Goal: Transaction & Acquisition: Book appointment/travel/reservation

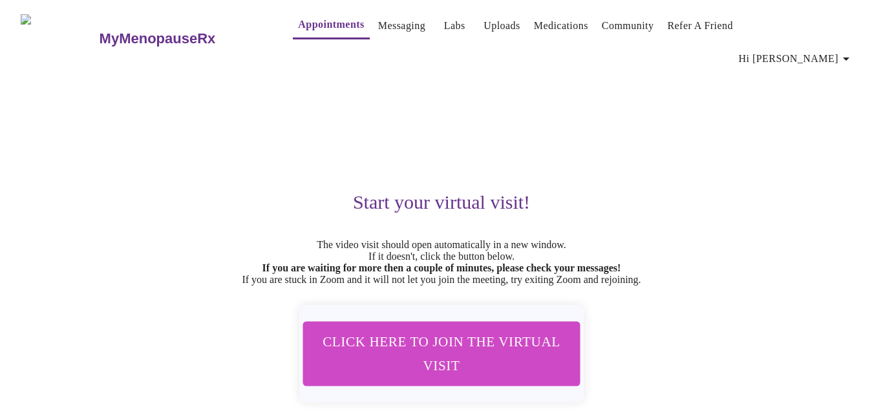
click at [298, 26] on link "Appointments" at bounding box center [331, 25] width 66 height 18
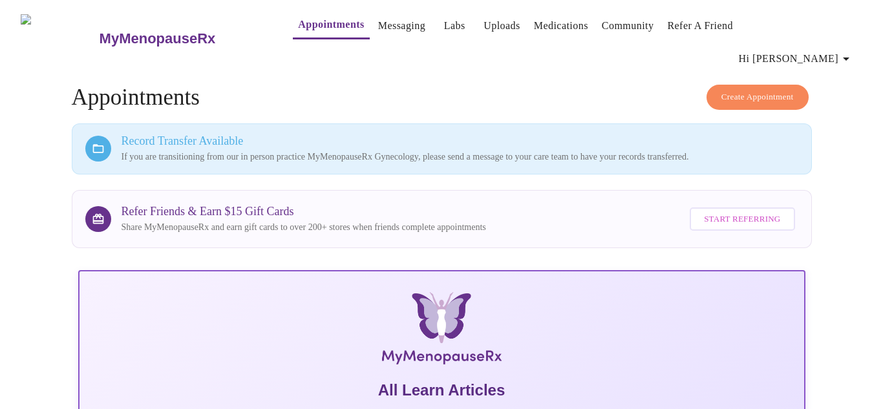
click at [764, 90] on span "Create Appointment" at bounding box center [758, 97] width 72 height 15
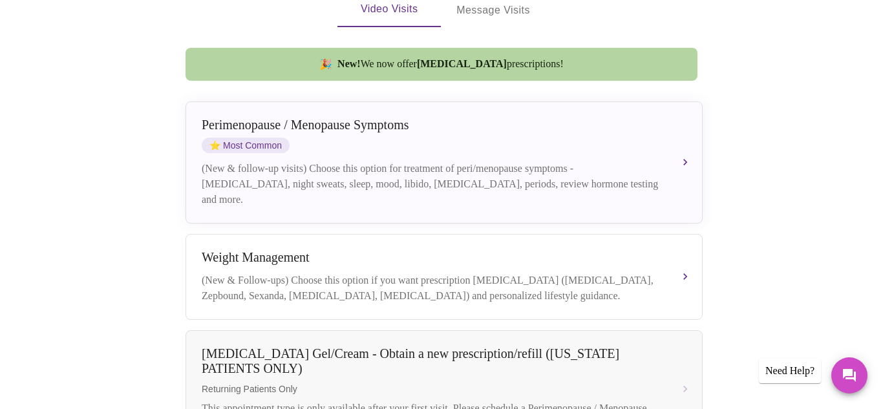
scroll to position [343, 0]
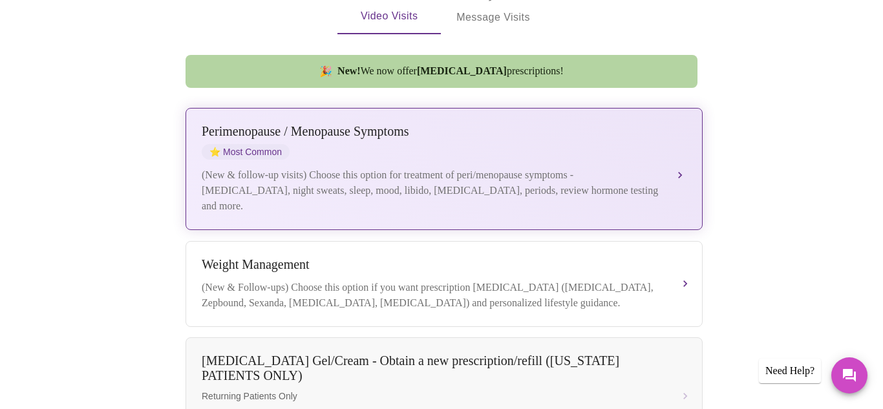
click at [660, 124] on div "Perimenopause / Menopause Symptoms" at bounding box center [431, 131] width 459 height 15
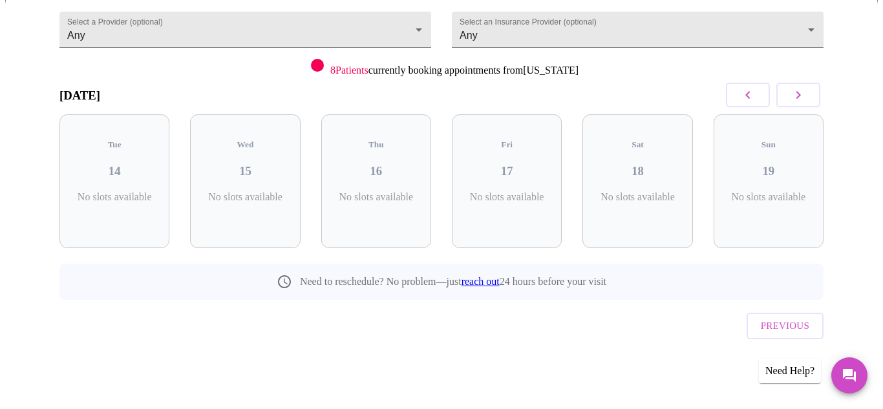
scroll to position [99, 0]
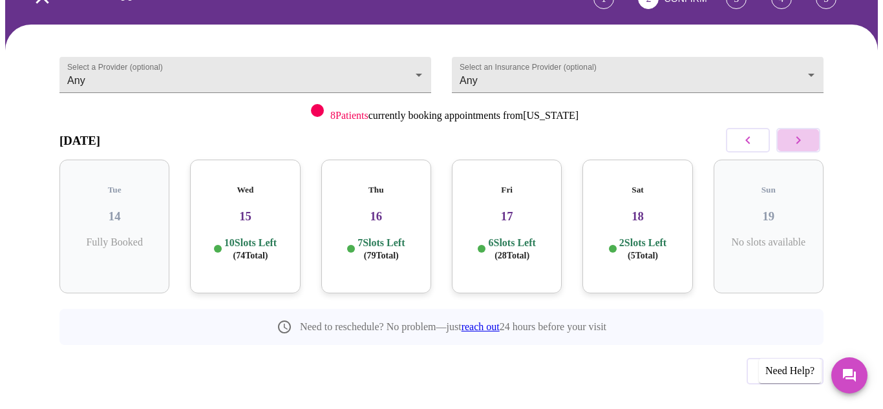
click at [812, 128] on button "button" at bounding box center [799, 140] width 44 height 25
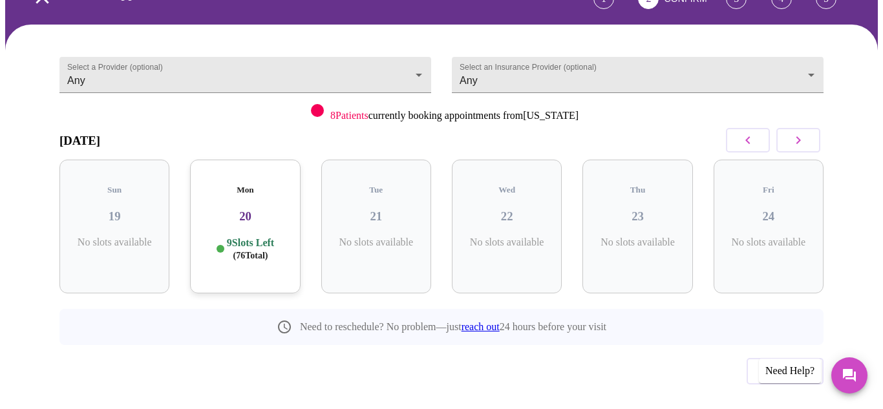
click at [812, 128] on button "button" at bounding box center [799, 140] width 44 height 25
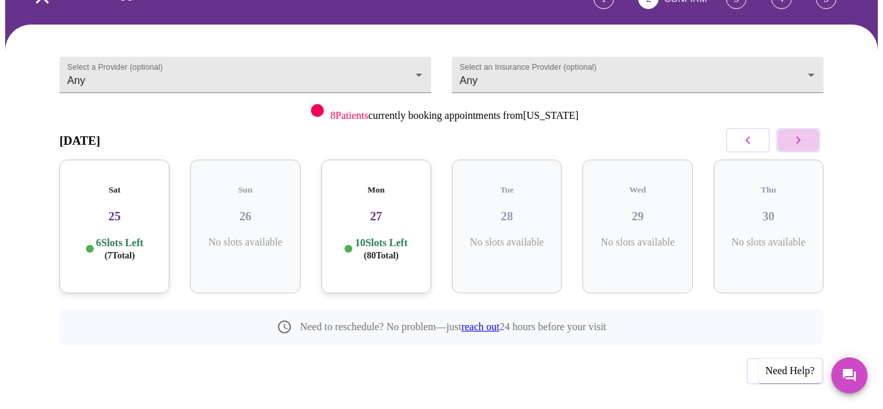
click at [812, 128] on button "button" at bounding box center [799, 140] width 44 height 25
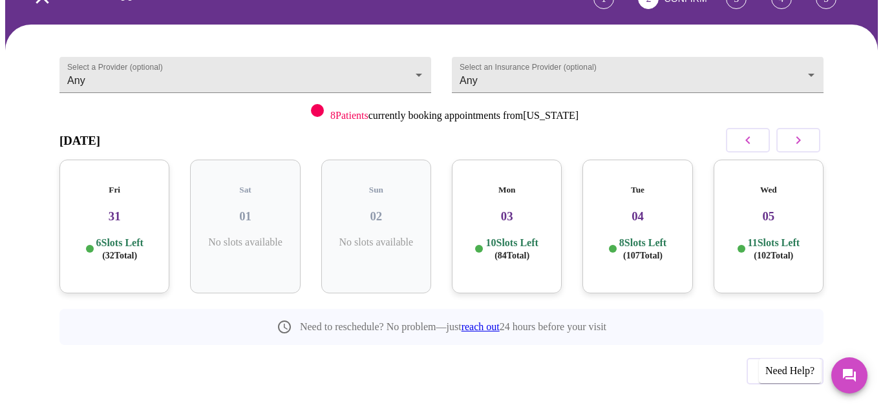
click at [433, 46] on div "Select a Provider (optional) Any Any" at bounding box center [245, 84] width 393 height 89
click at [423, 47] on body "MyMenopauseRx Appointments Messaging Labs Uploads Medications Community Refer a…" at bounding box center [441, 177] width 873 height 543
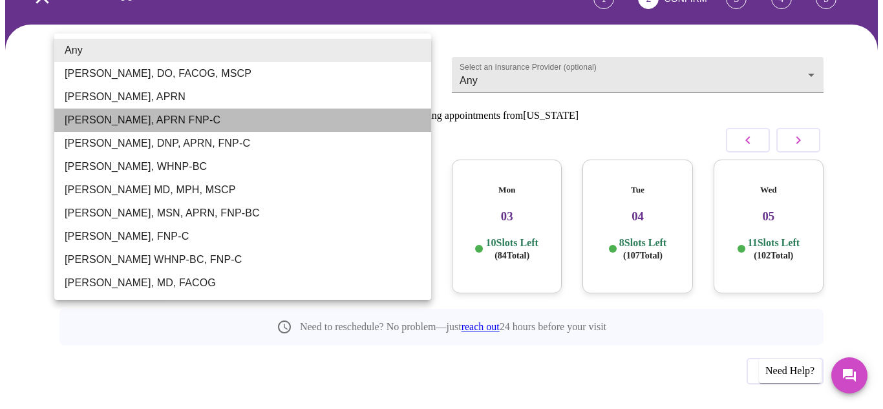
click at [189, 116] on li "[PERSON_NAME], APRN FNP-C" at bounding box center [242, 120] width 377 height 23
type input "[PERSON_NAME], APRN FNP-C"
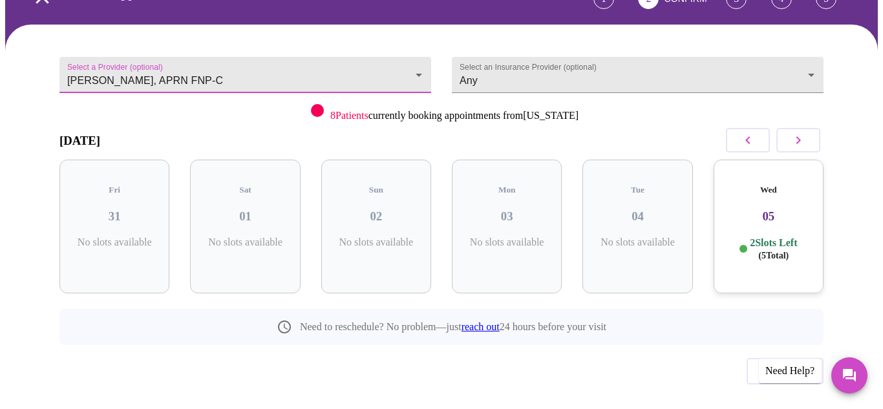
click at [806, 133] on icon "button" at bounding box center [799, 141] width 16 height 16
click at [799, 133] on icon "button" at bounding box center [799, 141] width 16 height 16
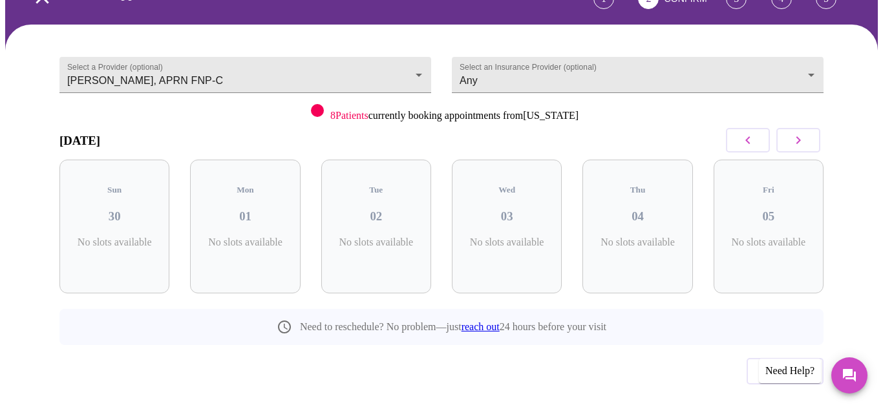
click at [799, 133] on icon "button" at bounding box center [799, 141] width 16 height 16
click at [756, 133] on icon "button" at bounding box center [748, 141] width 16 height 16
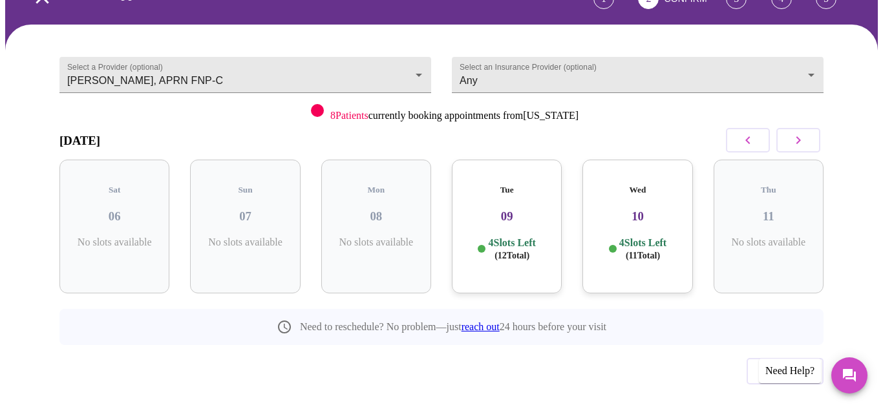
click at [83, 232] on div "Sat 06 No slots available" at bounding box center [114, 227] width 110 height 134
click at [746, 133] on icon "button" at bounding box center [748, 141] width 16 height 16
click at [396, 197] on div "Tue 02 4 Slots Left ( 8 Total)" at bounding box center [376, 227] width 110 height 134
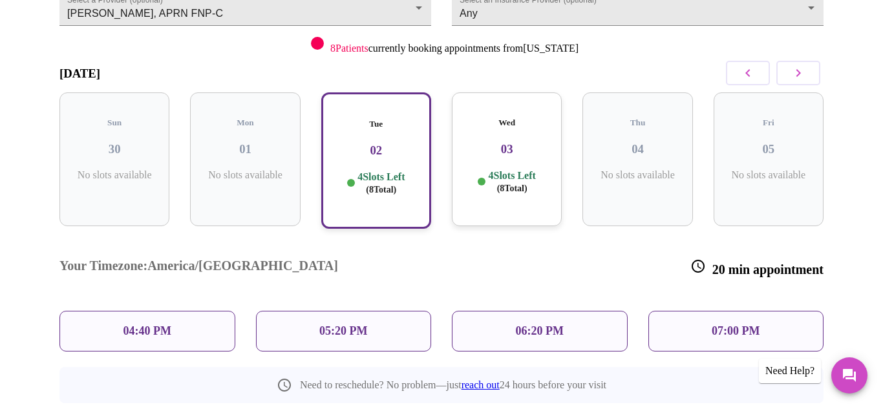
scroll to position [163, 0]
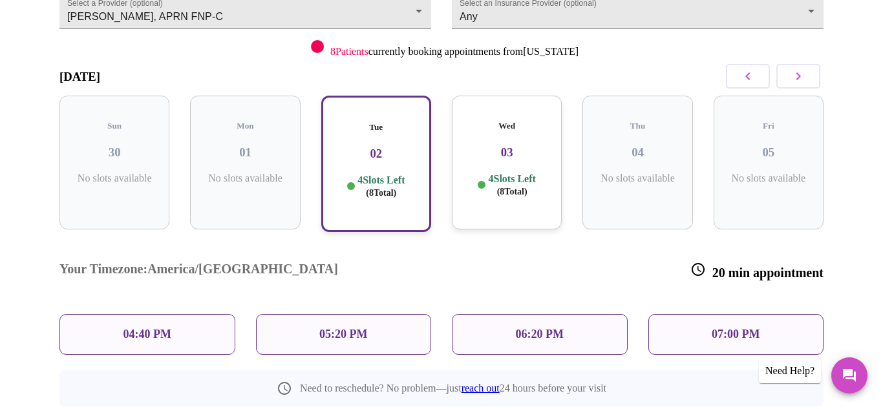
click at [527, 145] on h3 "03" at bounding box center [506, 152] width 89 height 14
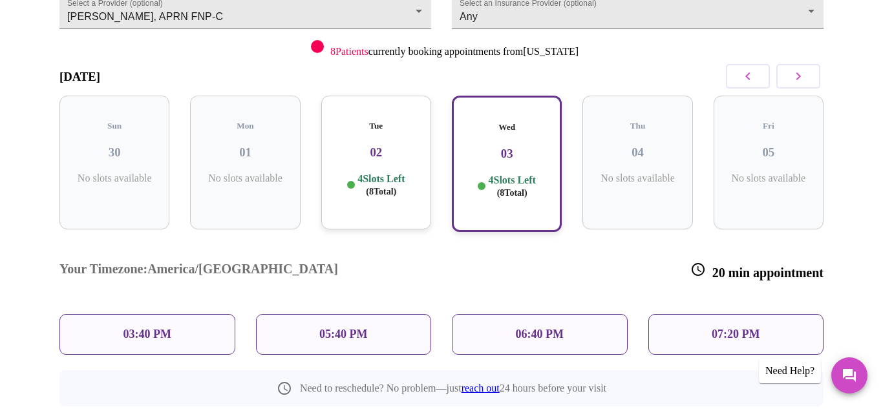
click at [412, 145] on h3 "02" at bounding box center [376, 152] width 89 height 14
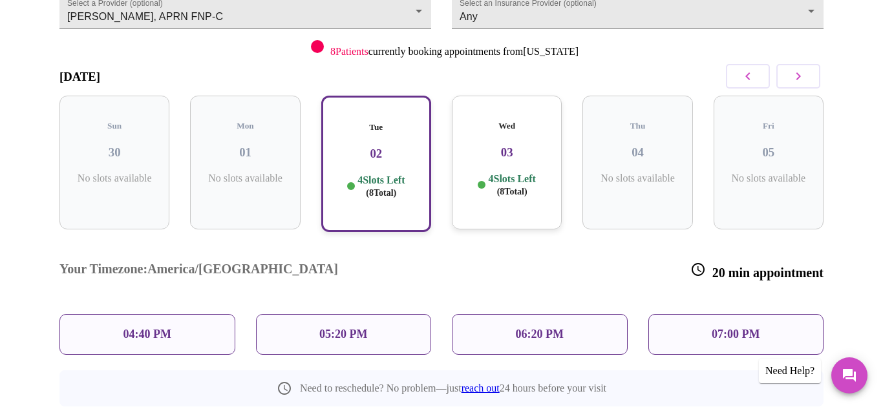
click at [202, 314] on div "04:40 PM" at bounding box center [147, 334] width 176 height 41
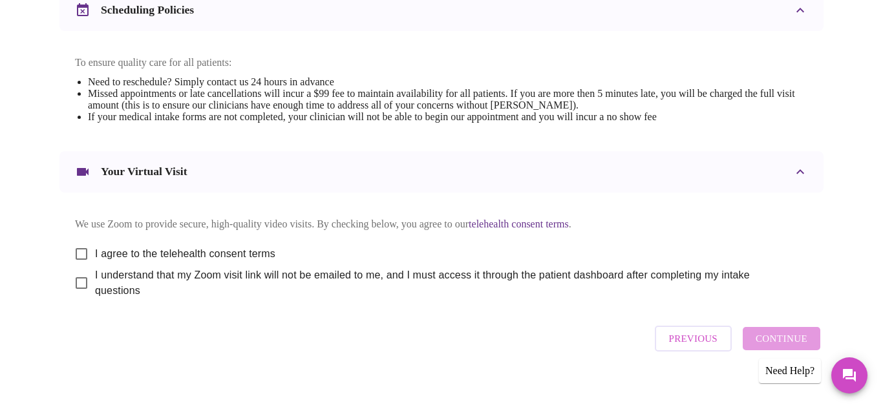
scroll to position [528, 0]
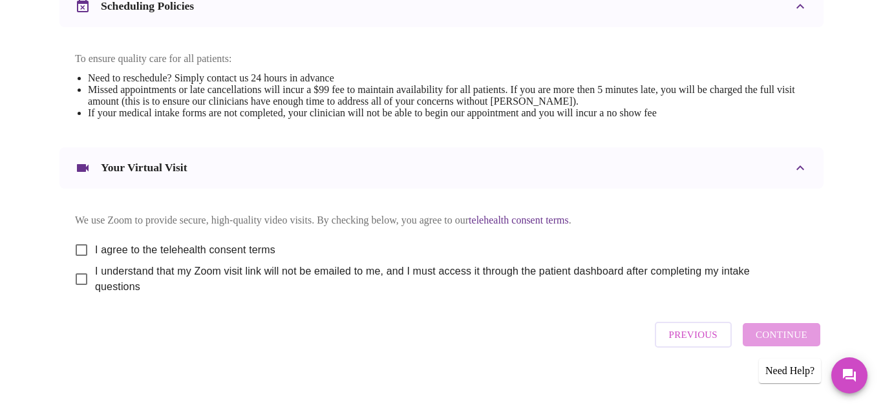
click at [79, 237] on input "I agree to the telehealth consent terms" at bounding box center [81, 250] width 27 height 27
checkbox input "true"
click at [74, 275] on input "I understand that my Zoom visit link will not be emailed to me, and I must acce…" at bounding box center [81, 279] width 27 height 27
checkbox input "true"
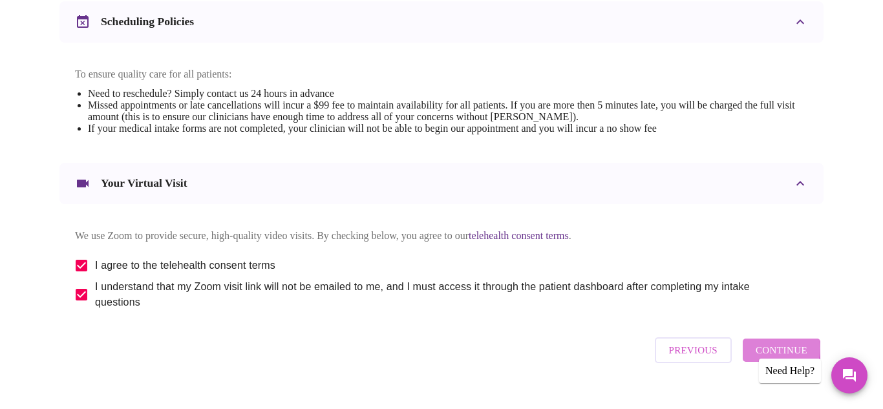
click at [769, 345] on span "Continue" at bounding box center [782, 350] width 52 height 17
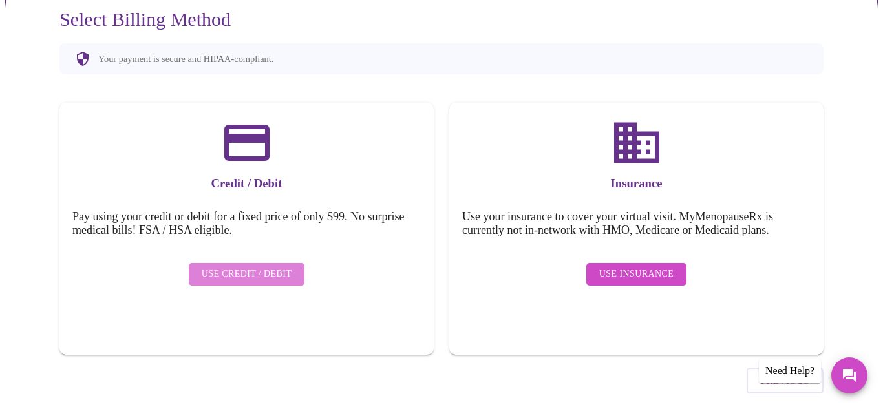
click at [278, 266] on span "Use Credit / Debit" at bounding box center [247, 274] width 91 height 16
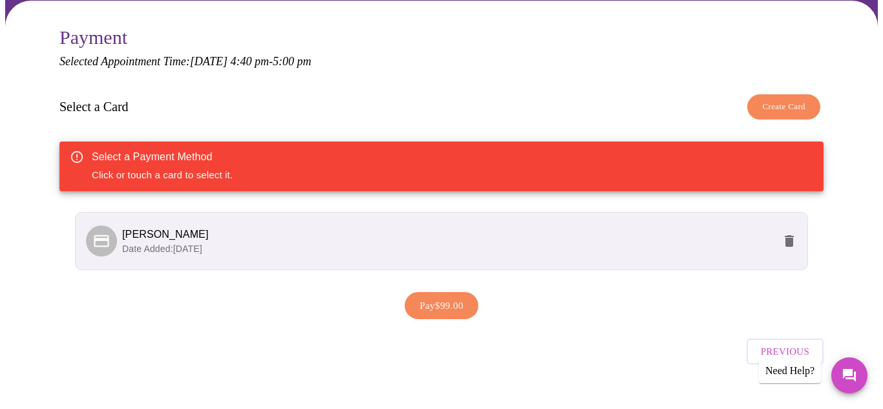
scroll to position [124, 0]
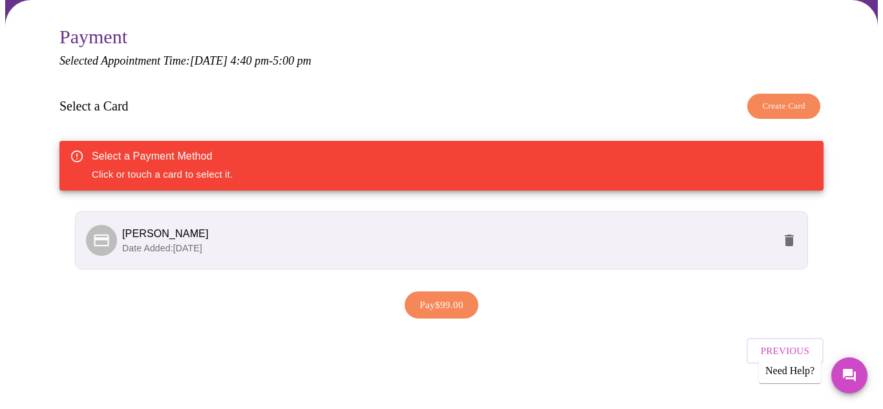
click at [795, 99] on span "Create Card" at bounding box center [783, 106] width 43 height 15
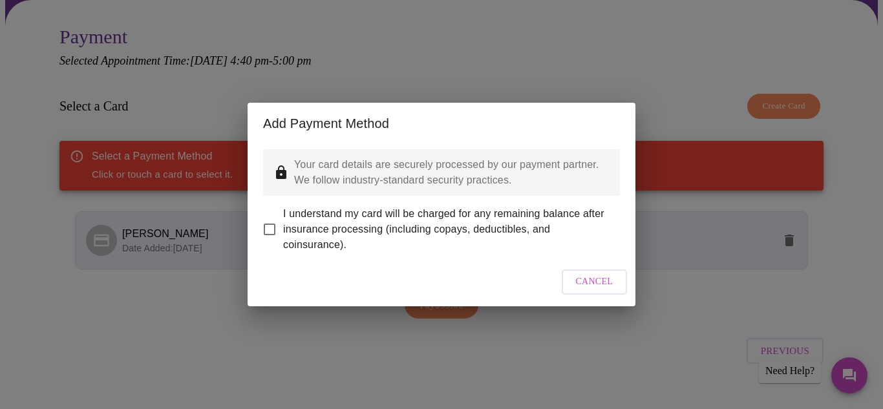
click at [273, 220] on input "I understand my card will be charged for any remaining balance after insurance …" at bounding box center [269, 229] width 27 height 27
checkbox input "true"
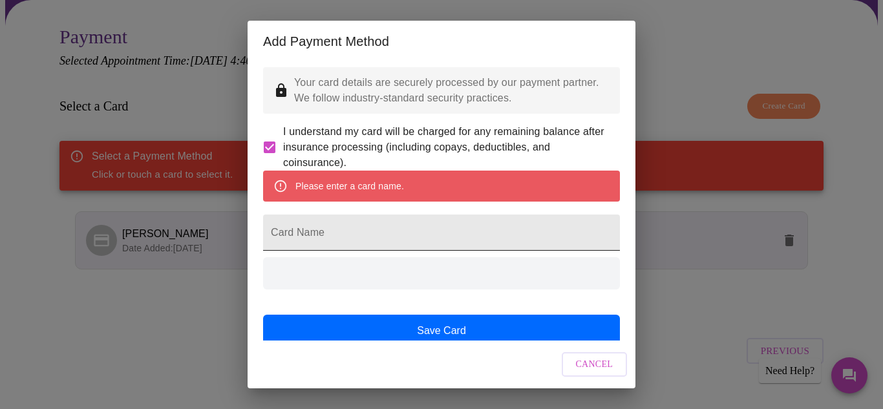
click at [406, 251] on input "Card Name" at bounding box center [441, 233] width 357 height 36
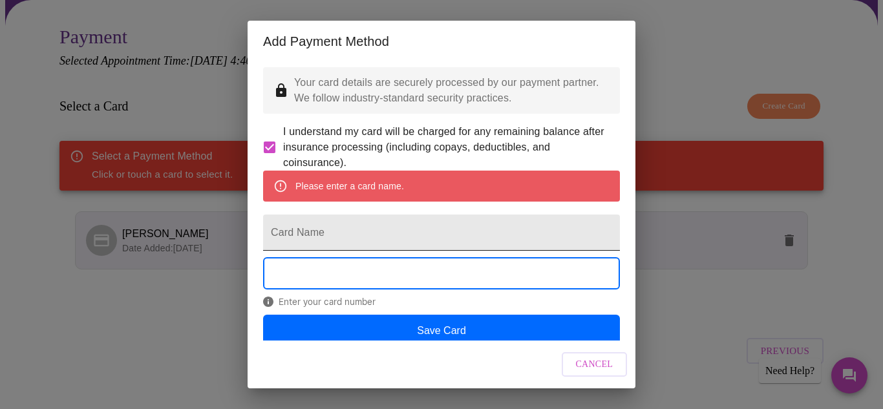
click at [406, 251] on input "Card Name" at bounding box center [441, 233] width 357 height 36
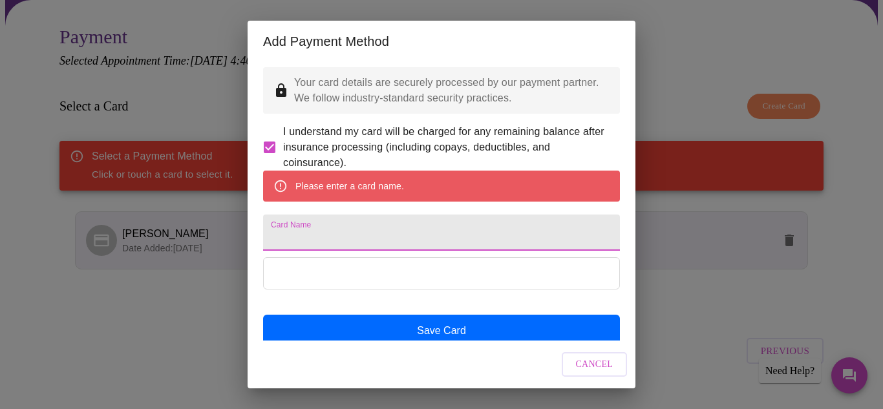
type input "C"
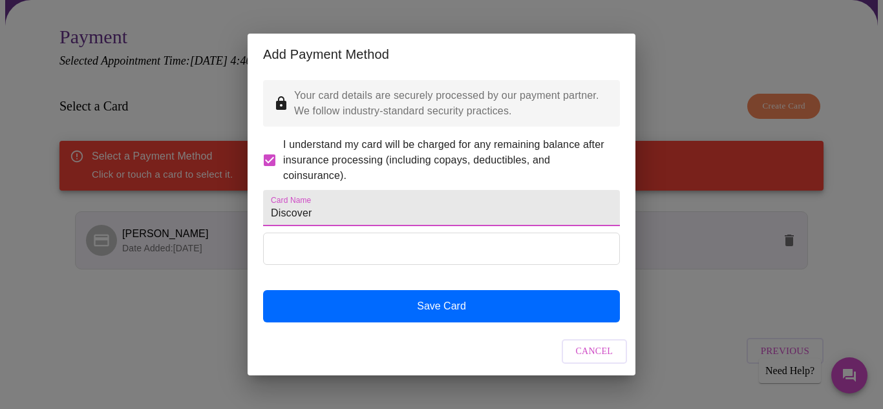
type input "Discover"
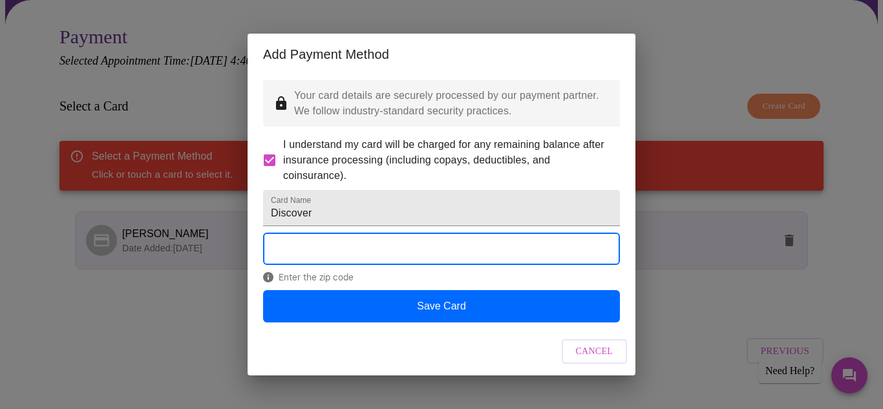
click at [384, 290] on div "Enter the zip code" at bounding box center [441, 261] width 357 height 57
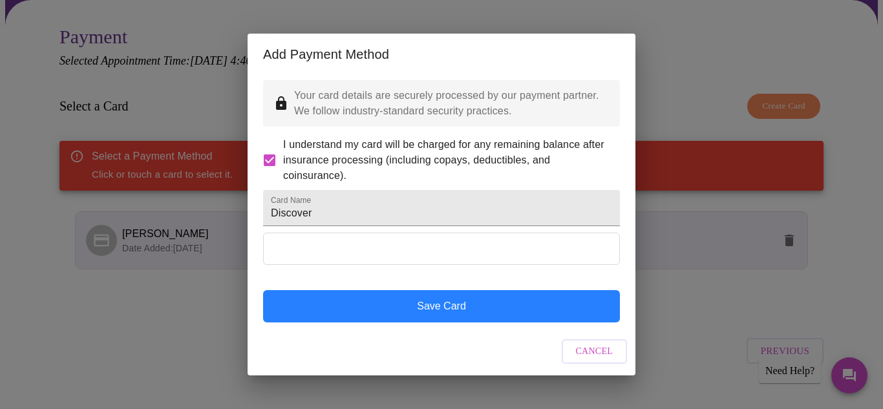
click at [390, 323] on button "Save Card" at bounding box center [441, 306] width 357 height 32
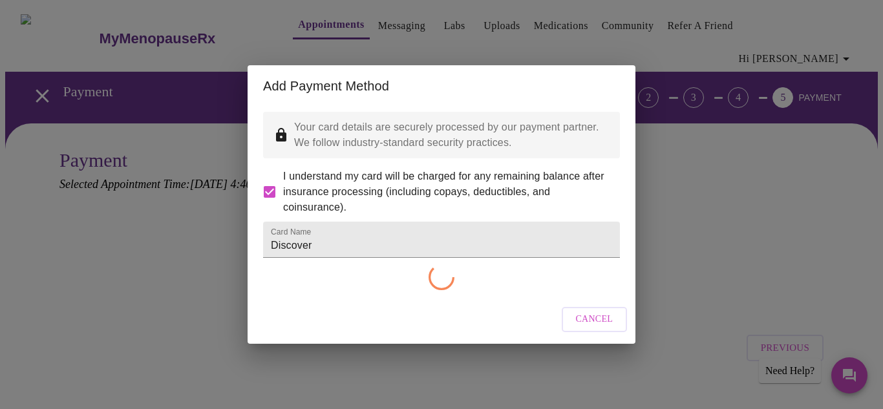
checkbox input "false"
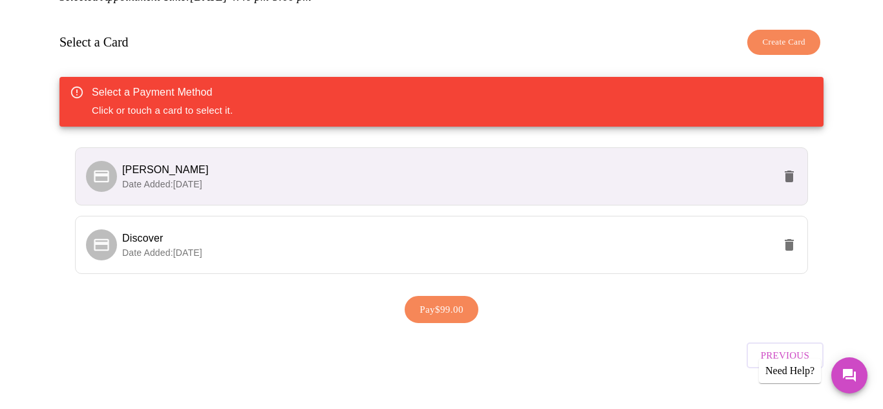
scroll to position [192, 0]
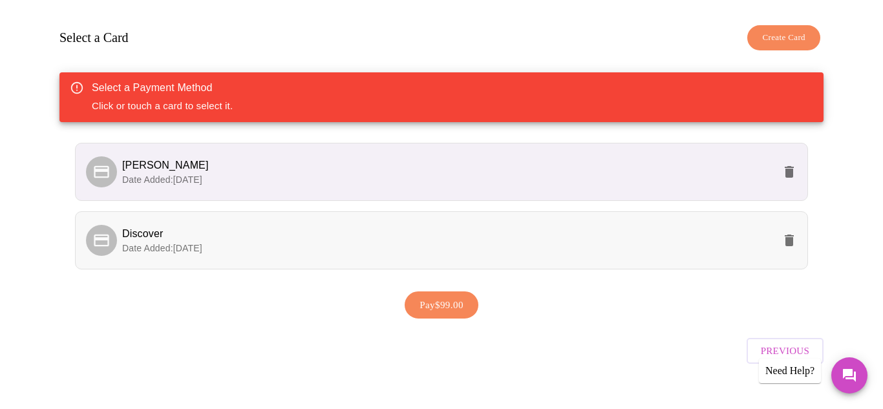
click at [319, 242] on p "Date Added: 10-14-2025" at bounding box center [448, 248] width 652 height 13
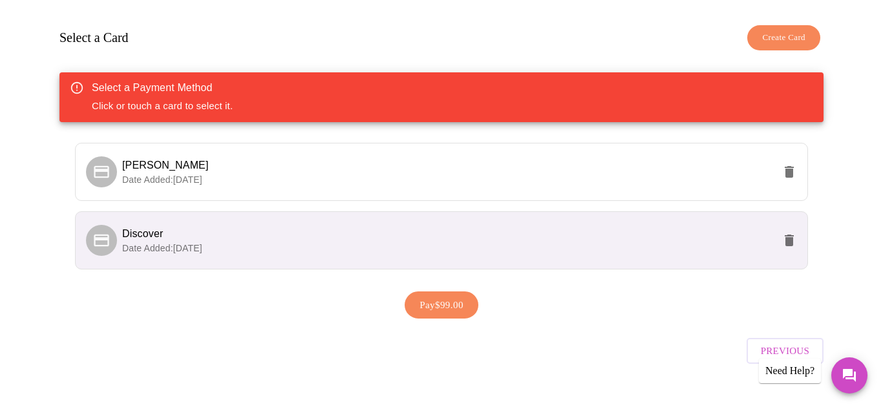
click at [291, 242] on p "Date Added: 10-14-2025" at bounding box center [448, 248] width 652 height 13
click at [206, 211] on li "Discover Date Added: 10-14-2025" at bounding box center [441, 240] width 733 height 58
click at [208, 226] on span "Discover" at bounding box center [448, 234] width 652 height 16
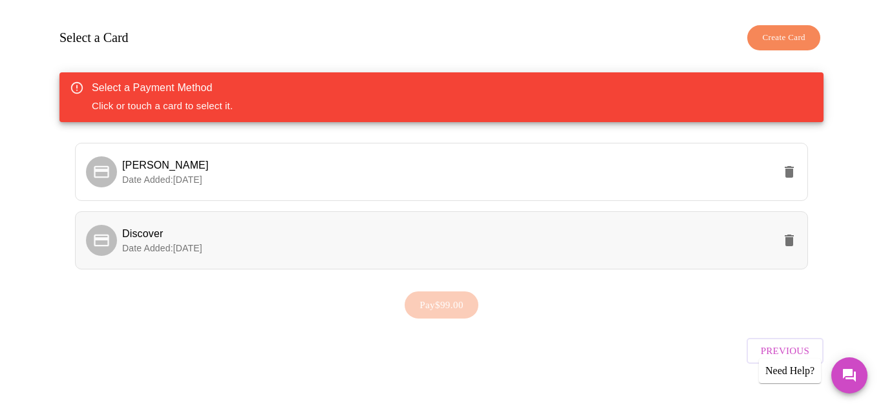
click at [105, 231] on icon at bounding box center [101, 240] width 18 height 18
click at [449, 297] on span "Pay $99.00" at bounding box center [442, 305] width 44 height 17
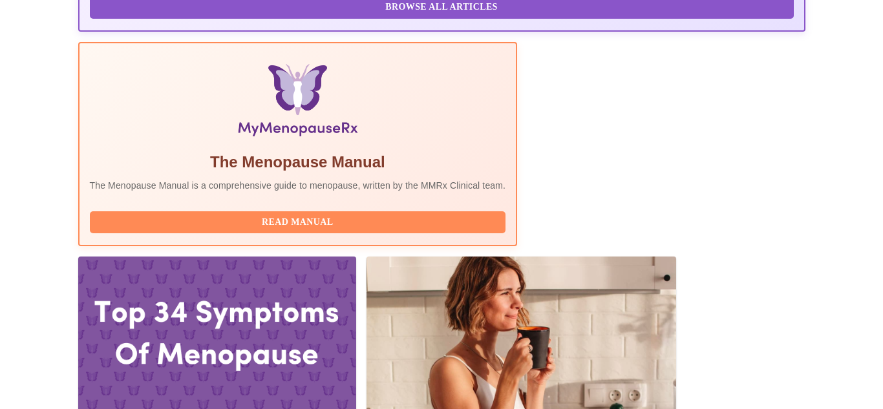
scroll to position [457, 0]
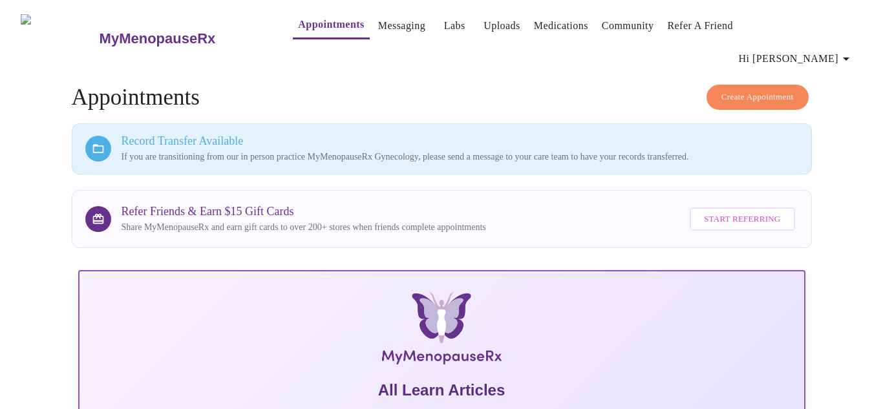
scroll to position [39, 0]
